Goal: Task Accomplishment & Management: Manage account settings

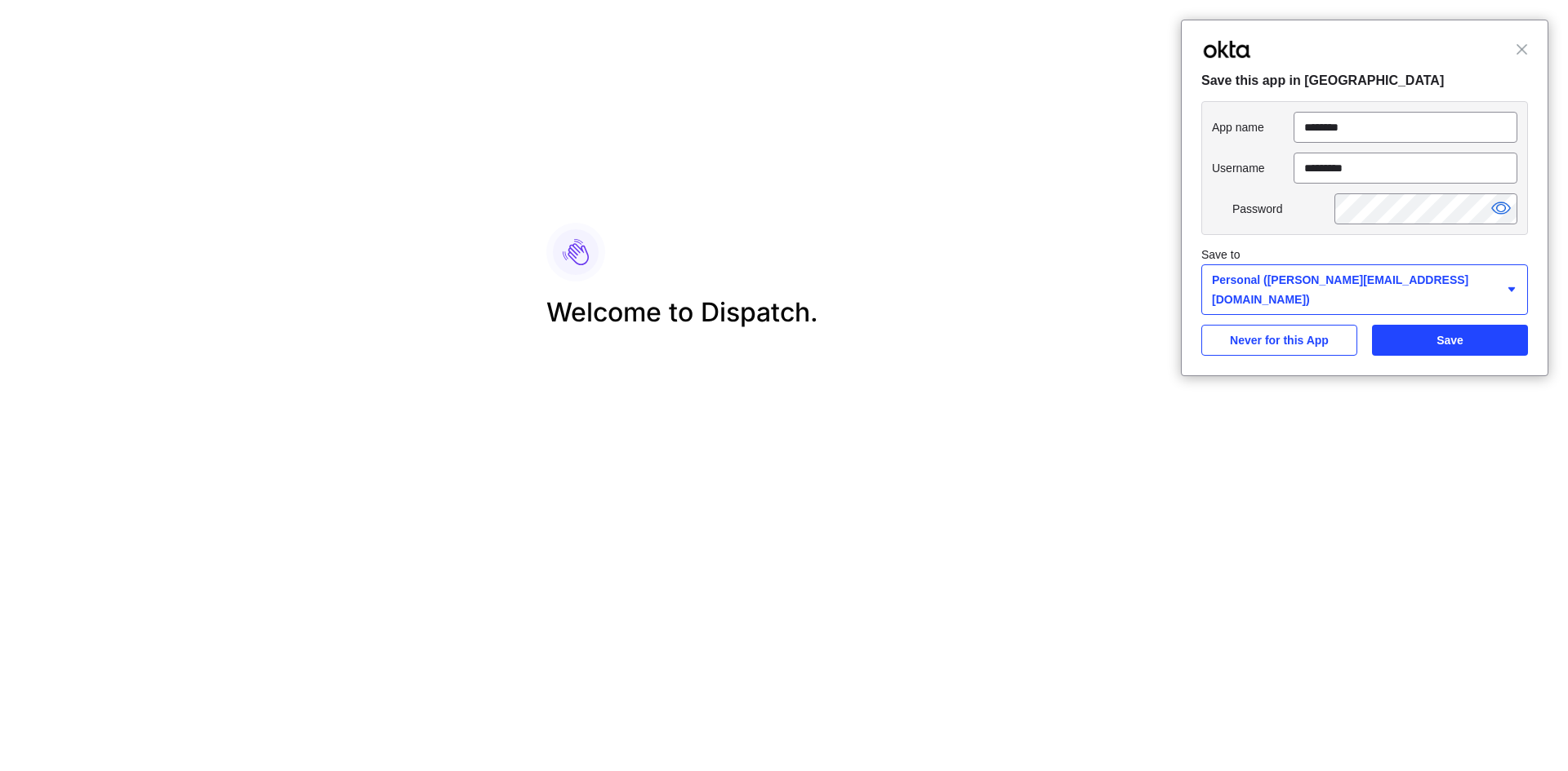
click at [1523, 46] on span "Close" at bounding box center [1522, 50] width 13 height 13
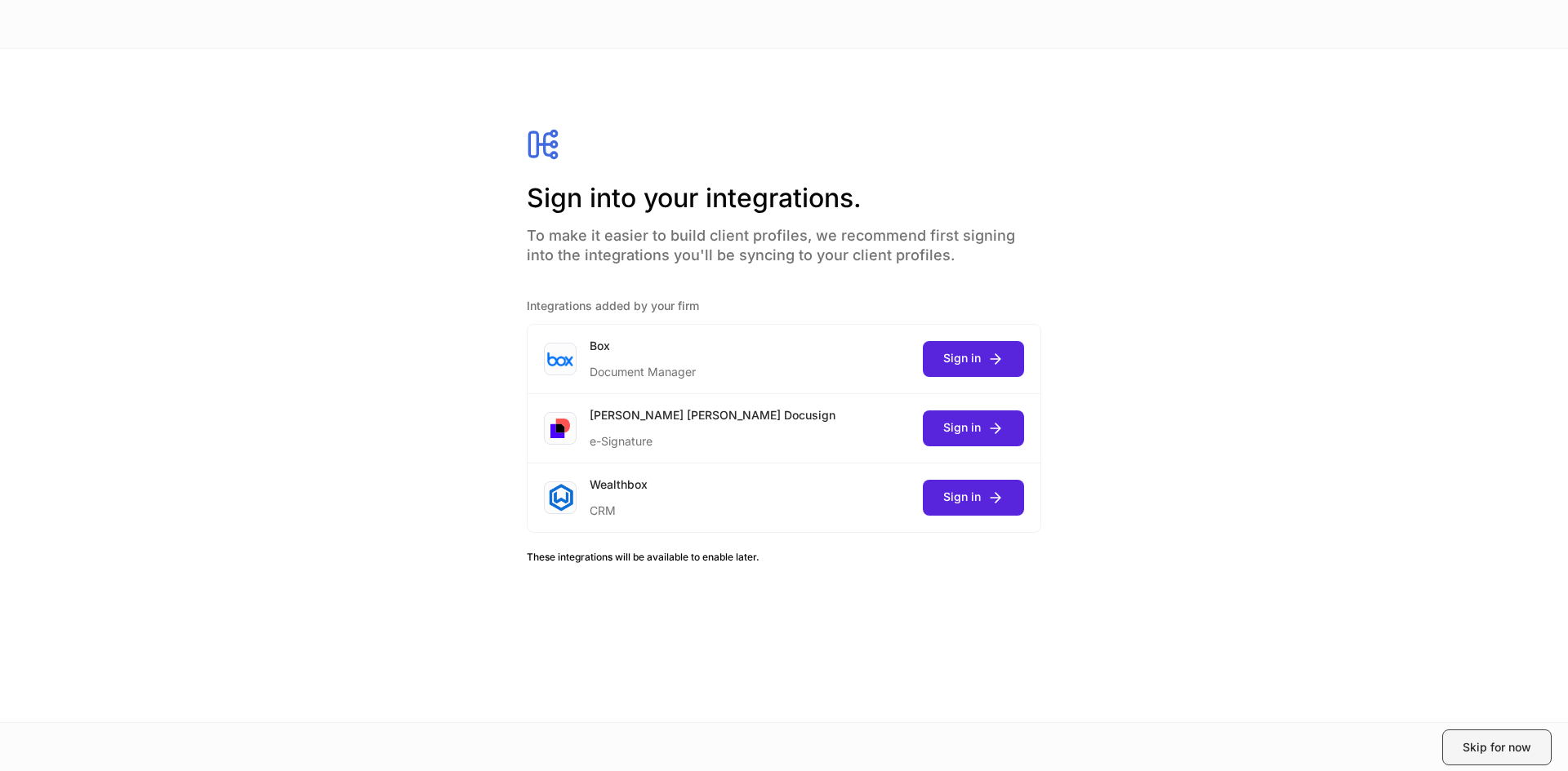
click at [1469, 741] on div "Skip for now" at bounding box center [1497, 748] width 68 height 16
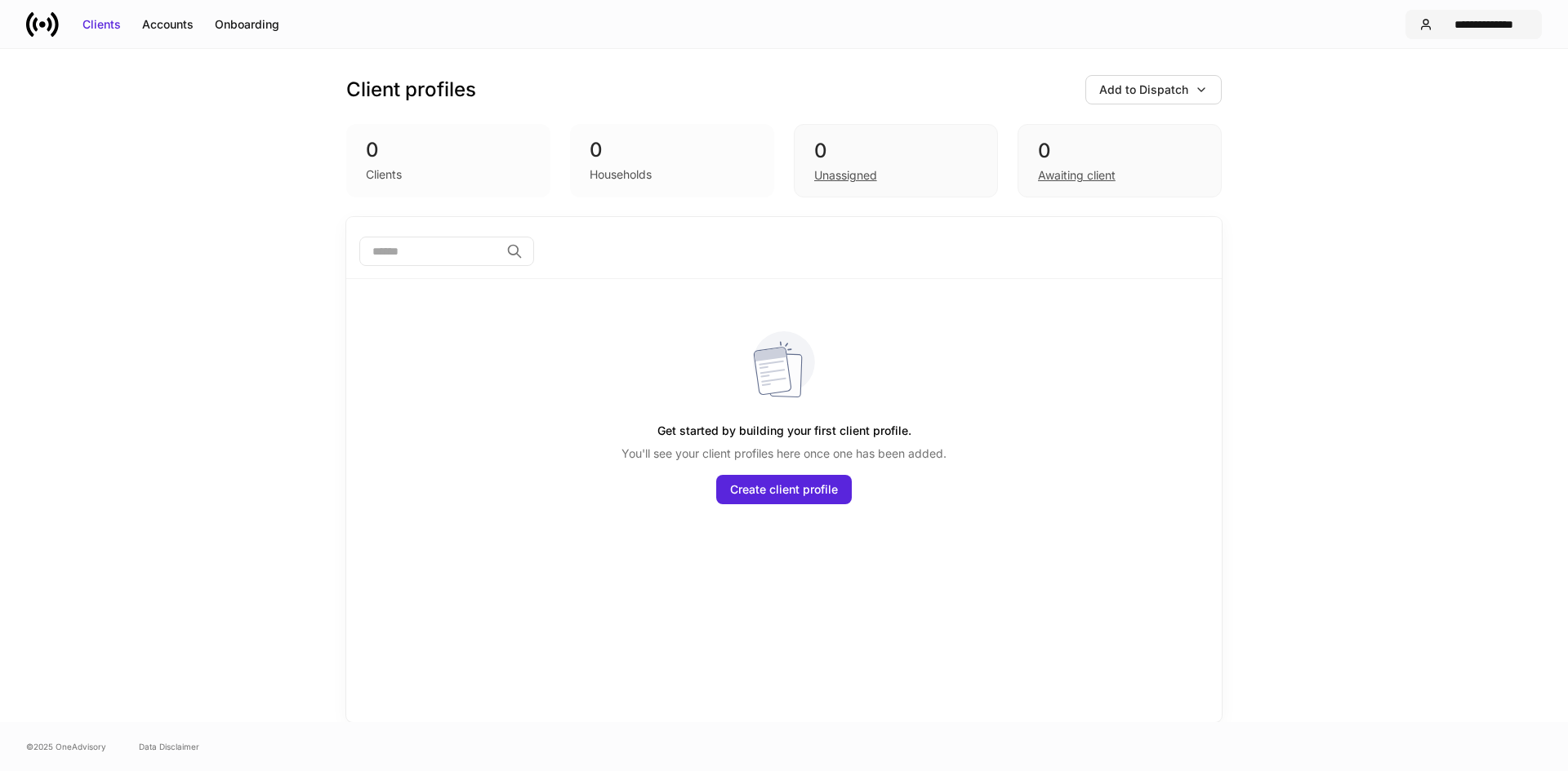
click at [1444, 25] on div "**********" at bounding box center [1483, 24] width 89 height 16
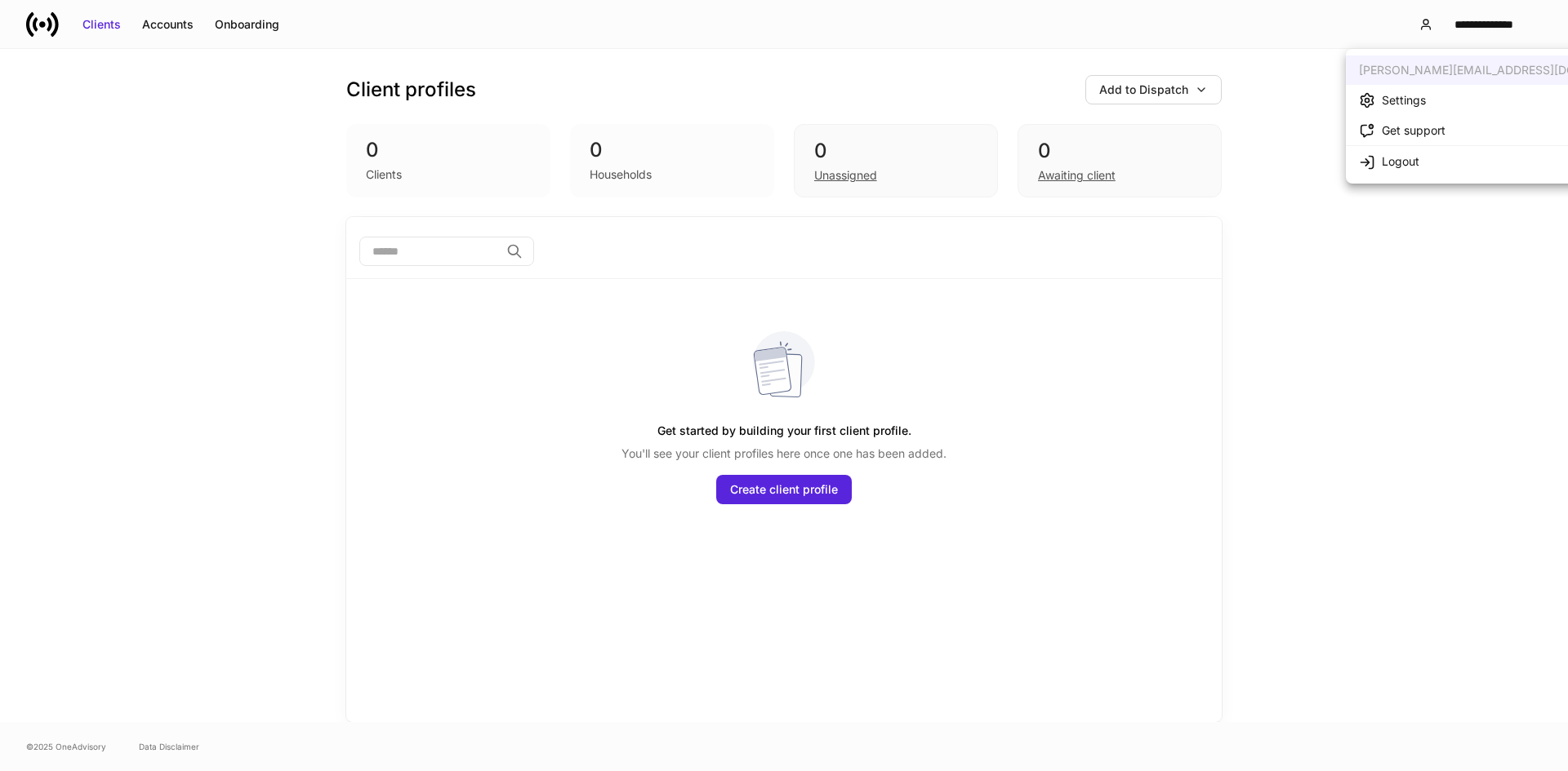
click at [1422, 95] on div "Settings" at bounding box center [1403, 100] width 44 height 16
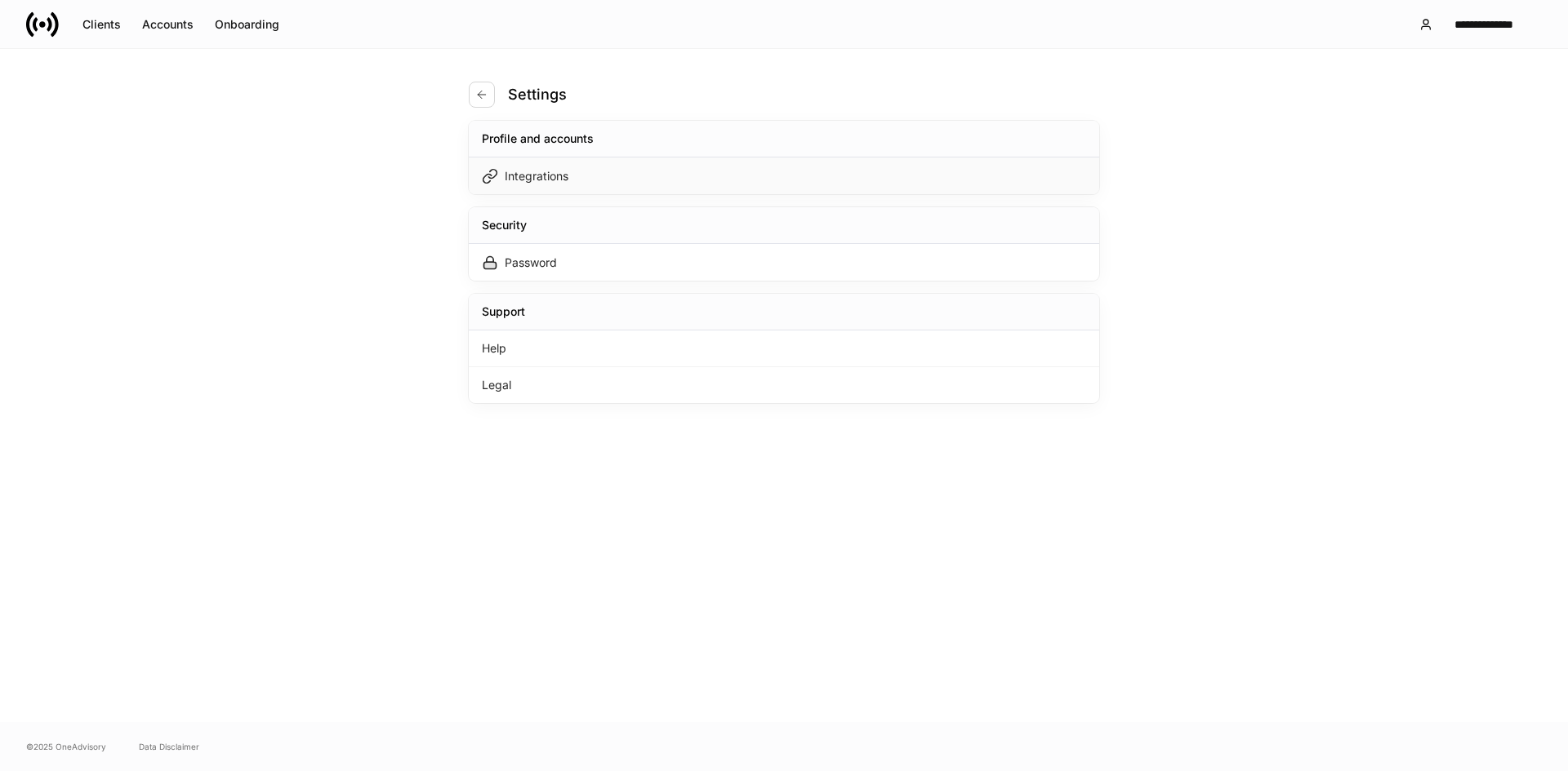
click at [525, 179] on div "Integrations" at bounding box center [536, 177] width 64 height 16
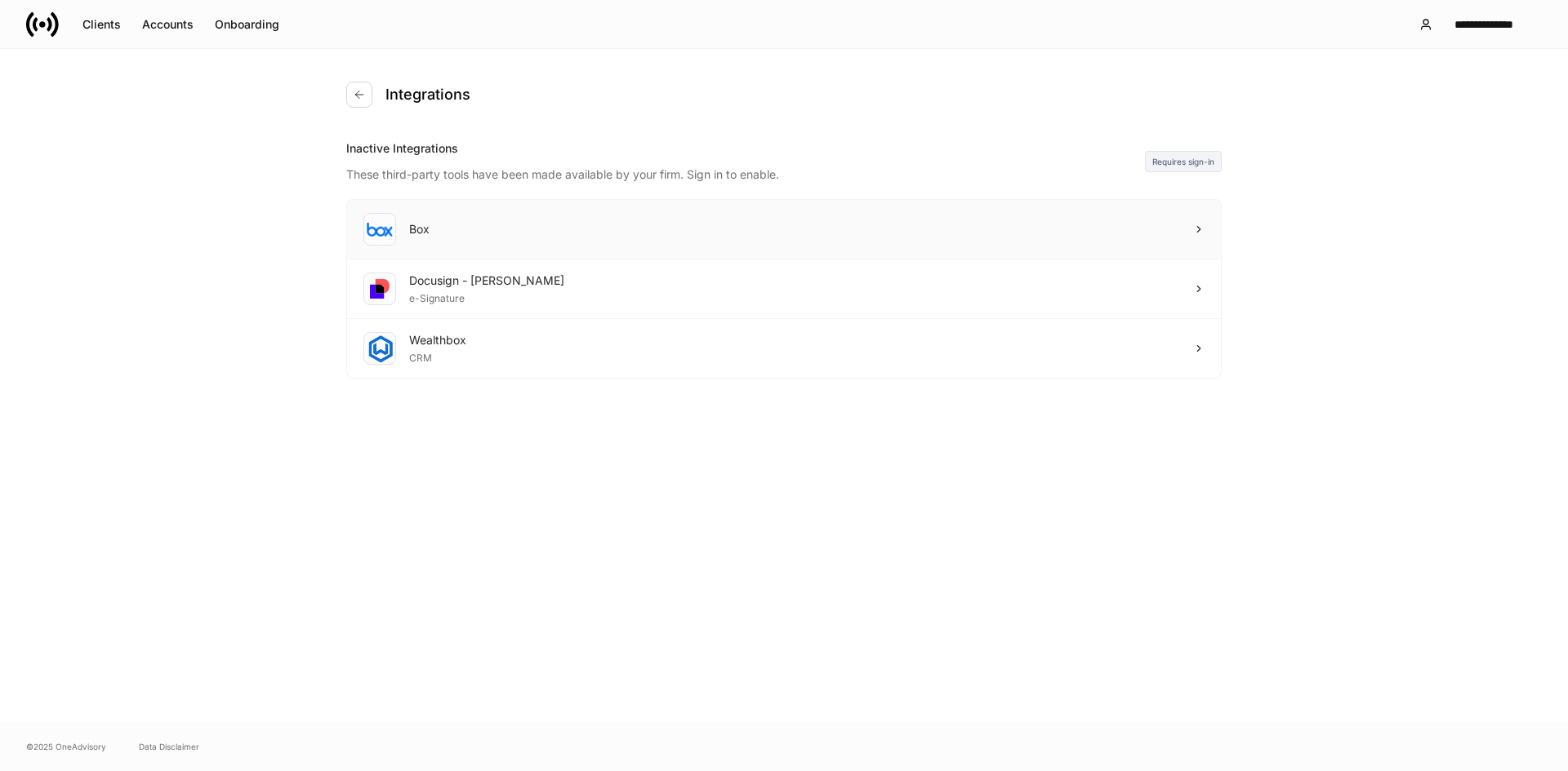
click at [1038, 239] on div "Box" at bounding box center [784, 230] width 874 height 59
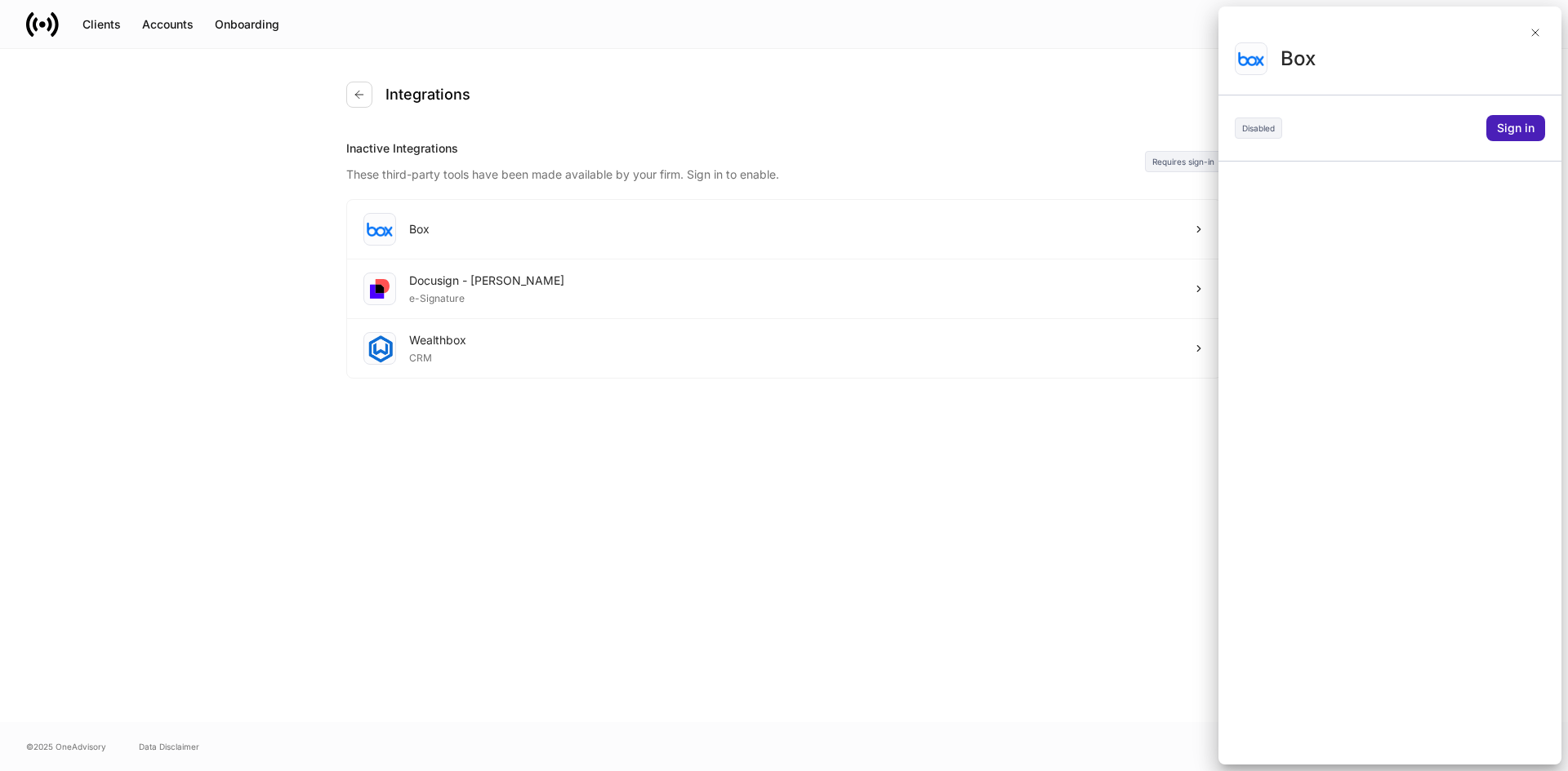
click at [1503, 129] on div "Sign in" at bounding box center [1516, 128] width 38 height 16
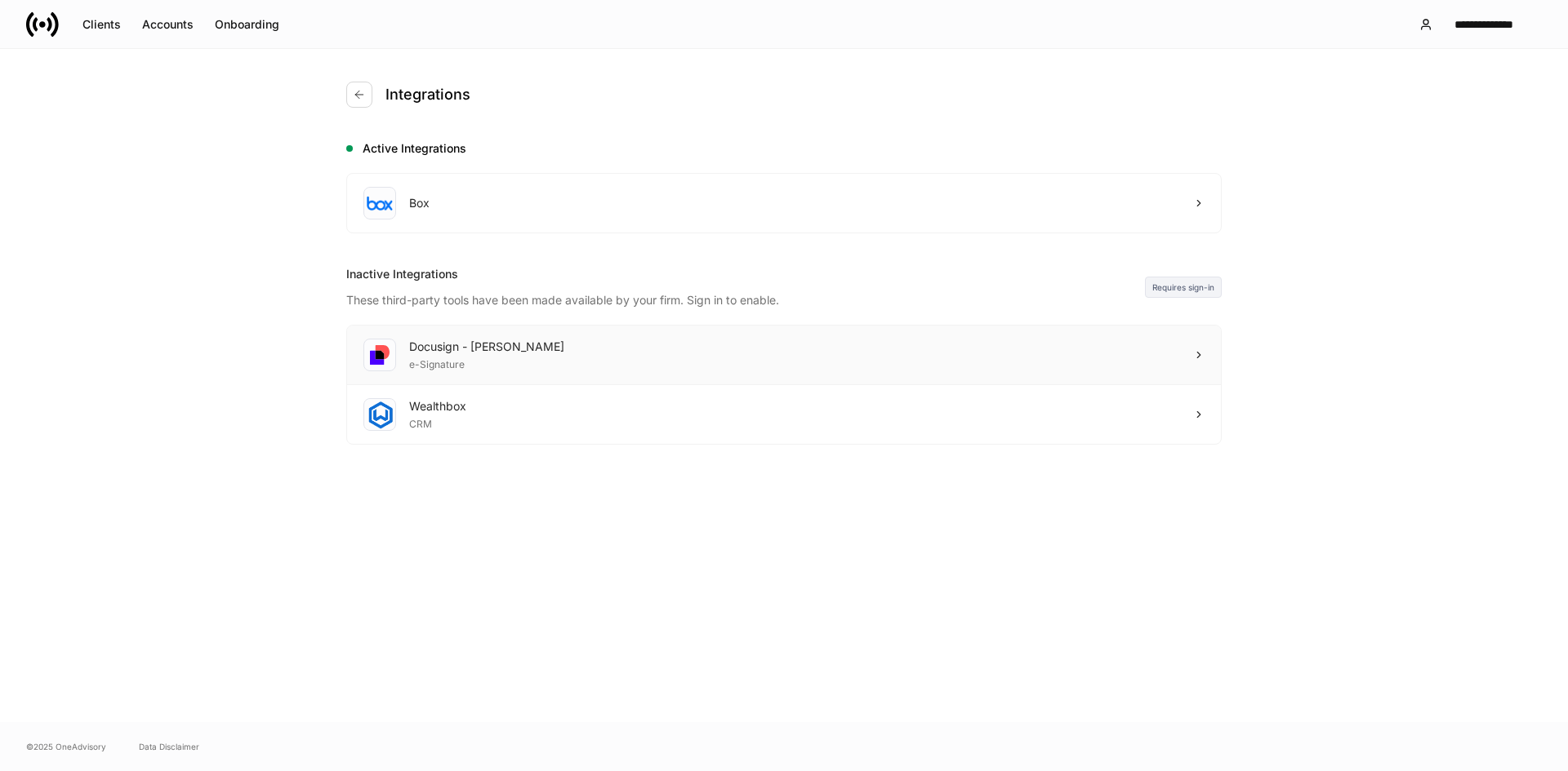
click at [713, 352] on div "Docusign - [PERSON_NAME] e-Signature" at bounding box center [784, 356] width 874 height 59
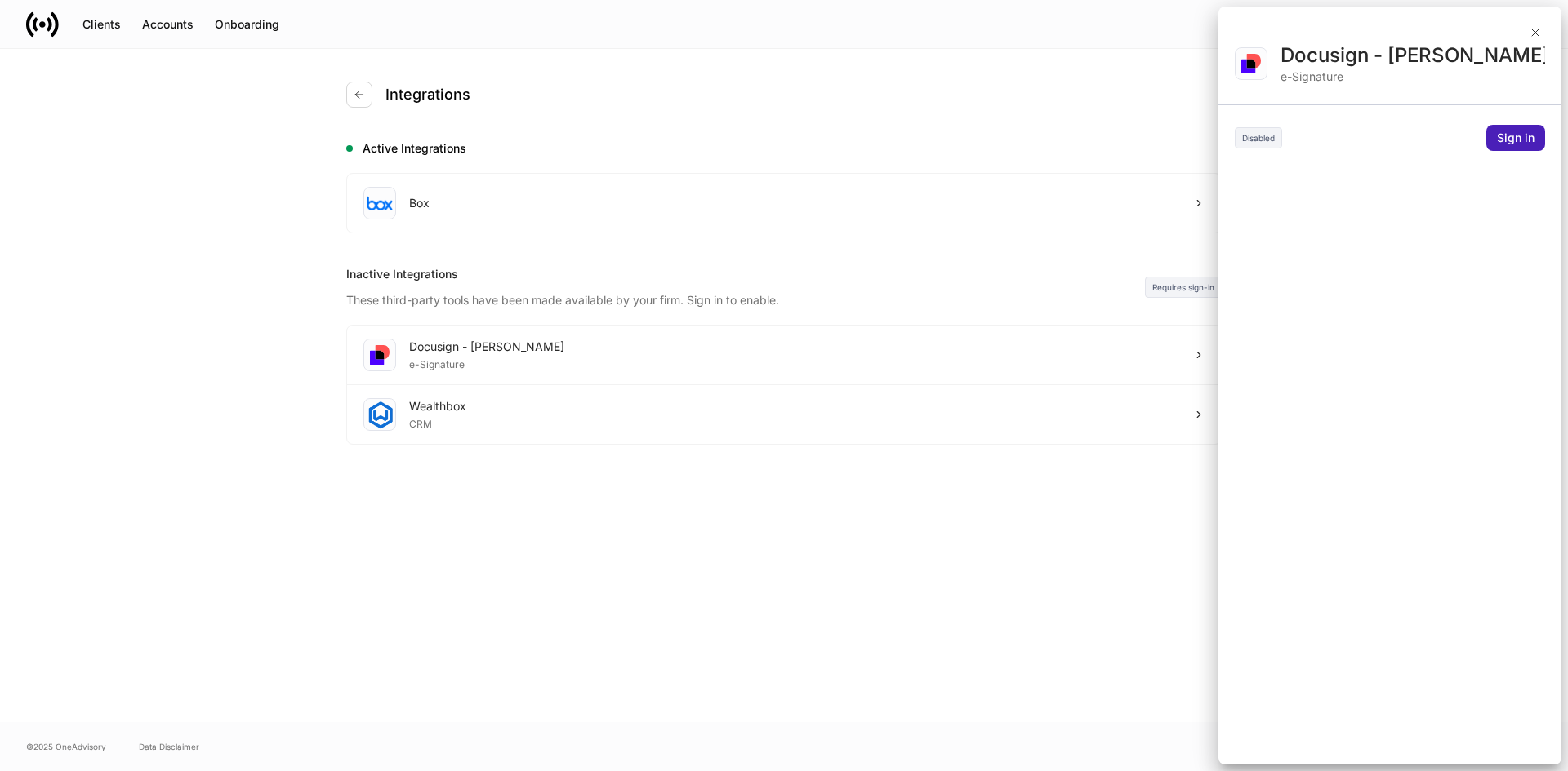
click at [1513, 138] on div "Sign in" at bounding box center [1516, 138] width 38 height 16
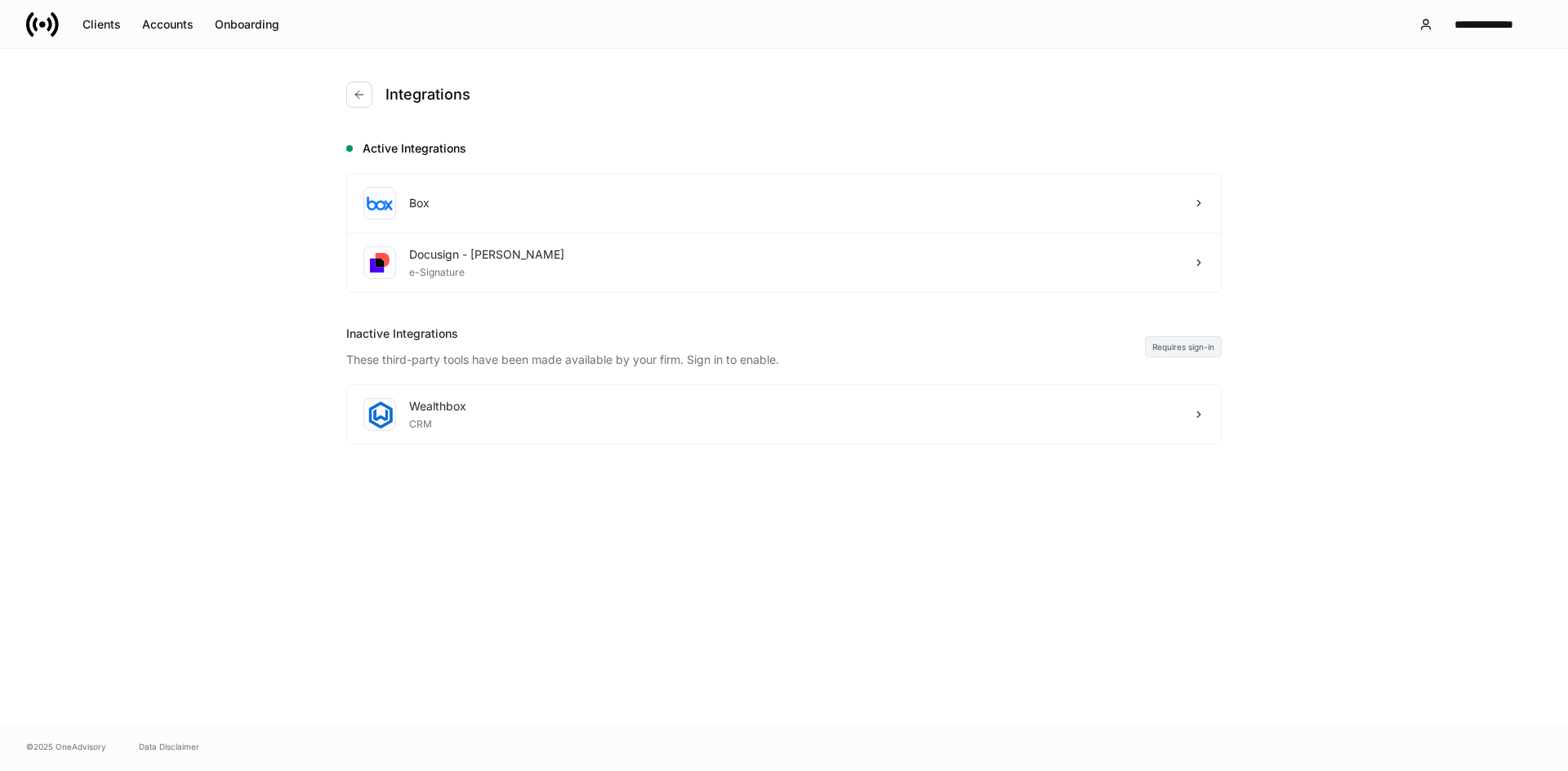
click at [49, 24] on icon at bounding box center [49, 23] width 5 height 14
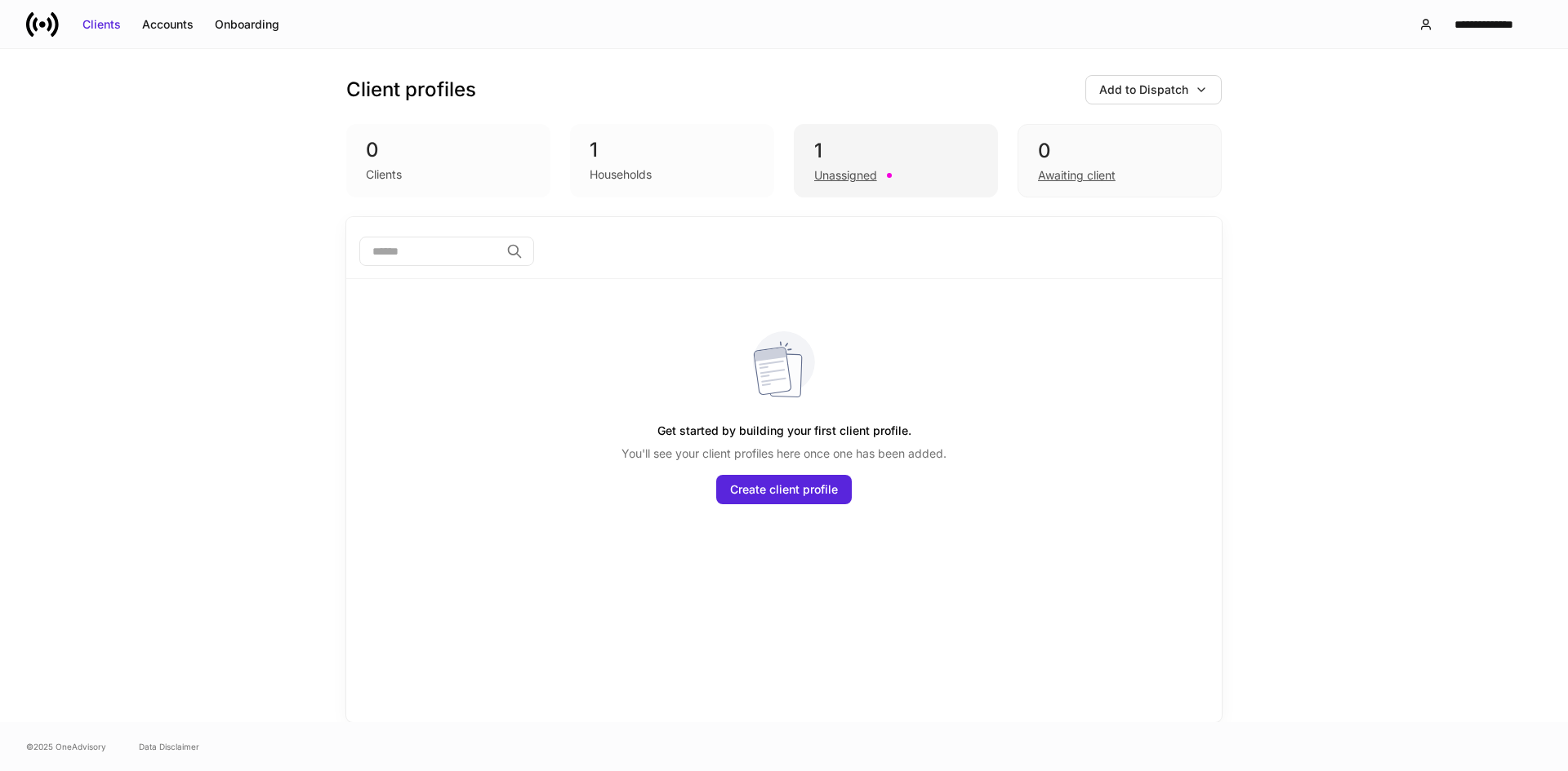
click at [827, 176] on div "Unassigned" at bounding box center [845, 176] width 63 height 16
